Goal: Task Accomplishment & Management: Manage account settings

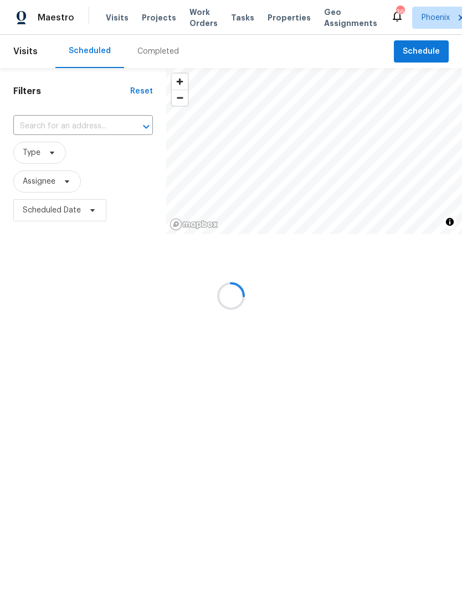
scroll to position [0, 47]
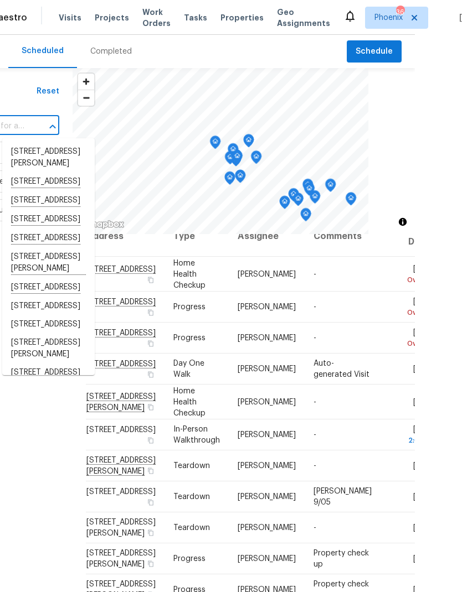
scroll to position [20, 0]
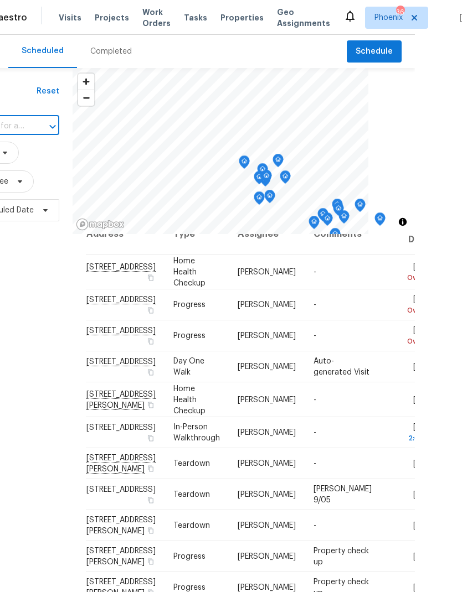
paste input "[STREET_ADDRESS][PERSON_NAME]"
type input "[STREET_ADDRESS][PERSON_NAME]"
click at [46, 161] on li "[STREET_ADDRESS][PERSON_NAME]" at bounding box center [48, 158] width 92 height 30
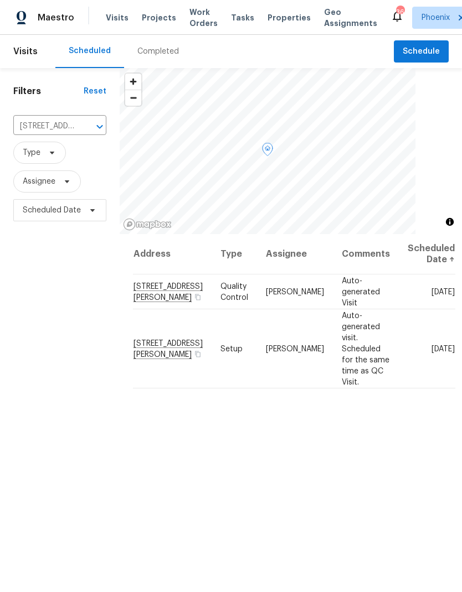
click at [0, 0] on icon at bounding box center [0, 0] width 0 height 0
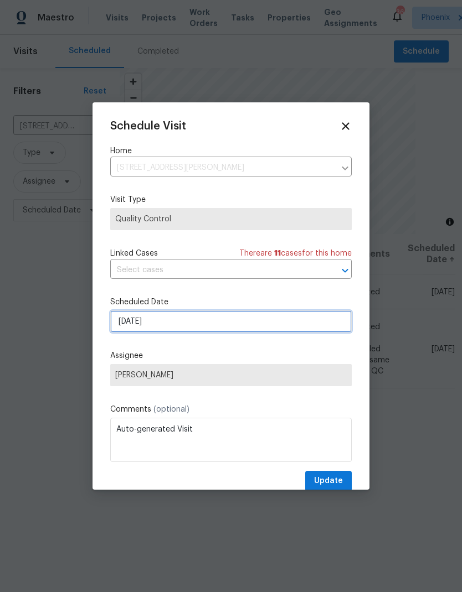
click at [282, 322] on input "9/5/2025" at bounding box center [230, 321] width 241 height 22
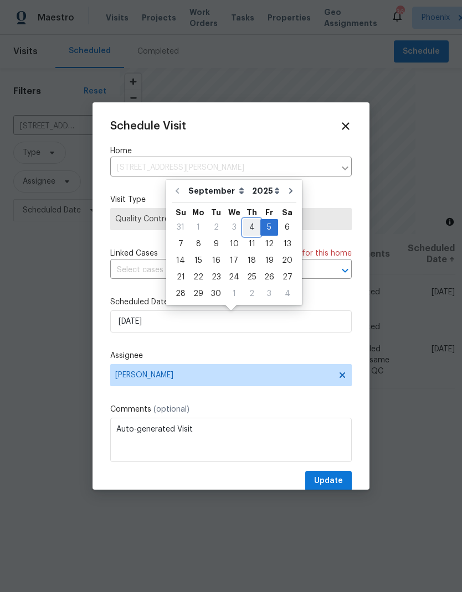
click at [244, 229] on div "4" at bounding box center [251, 227] width 17 height 15
type input "9/4/2025"
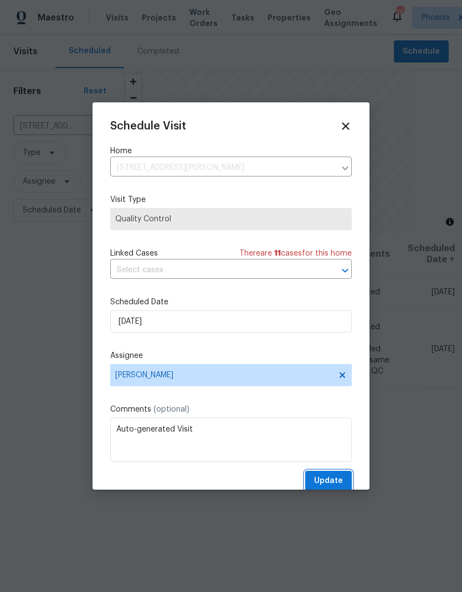
click at [340, 484] on span "Update" at bounding box center [328, 481] width 29 height 14
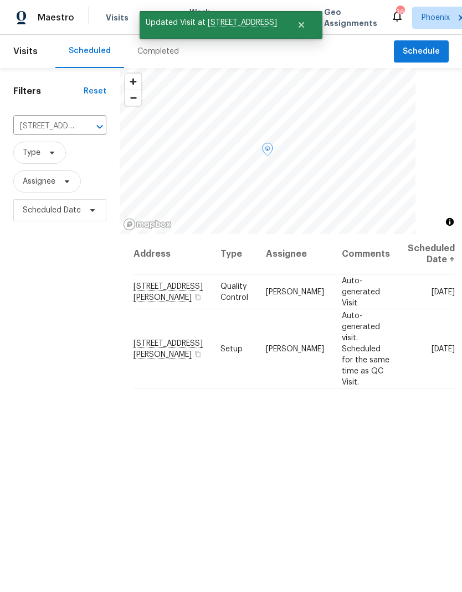
click at [421, 335] on td "[DATE]" at bounding box center [426, 348] width 56 height 79
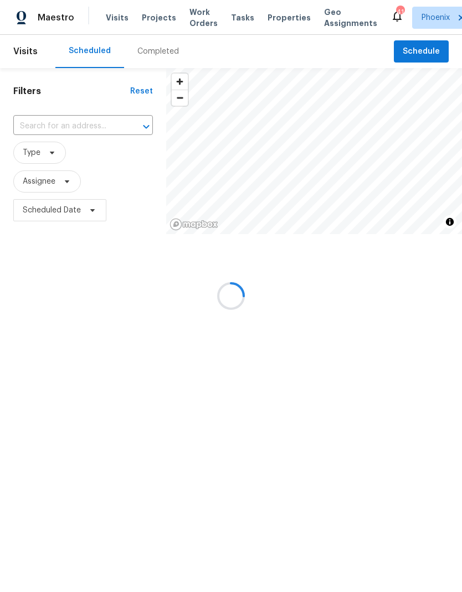
click at [87, 127] on div at bounding box center [231, 296] width 462 height 592
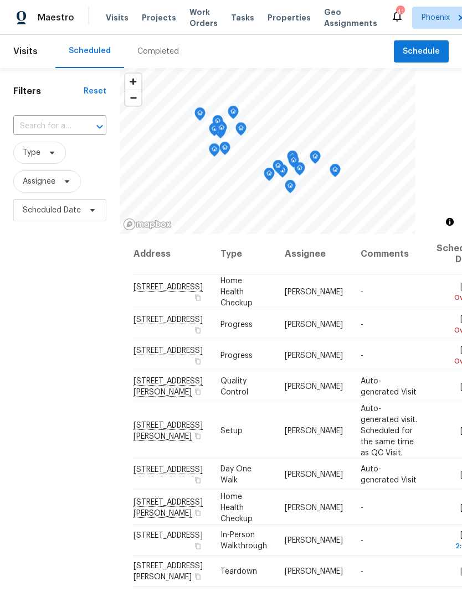
click at [67, 127] on input "text" at bounding box center [44, 126] width 62 height 17
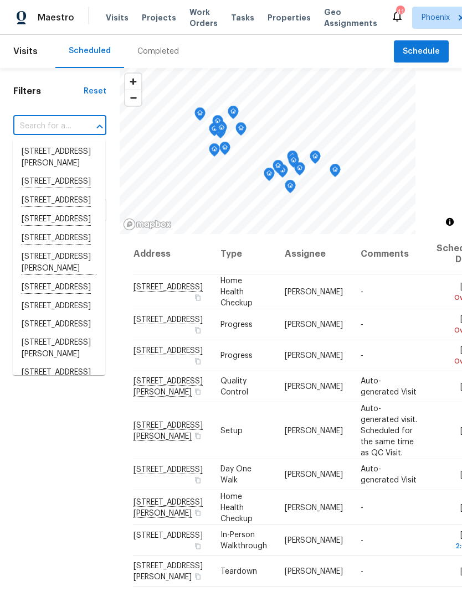
click at [49, 126] on input "text" at bounding box center [44, 126] width 62 height 17
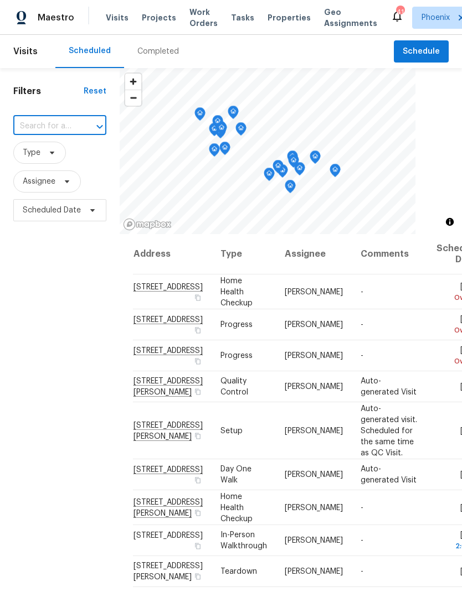
type input "[STREET_ADDRESS][PERSON_NAME]"
click at [46, 156] on li "[STREET_ADDRESS][PERSON_NAME]" at bounding box center [59, 158] width 92 height 30
